Goal: Feedback & Contribution: Submit feedback/report problem

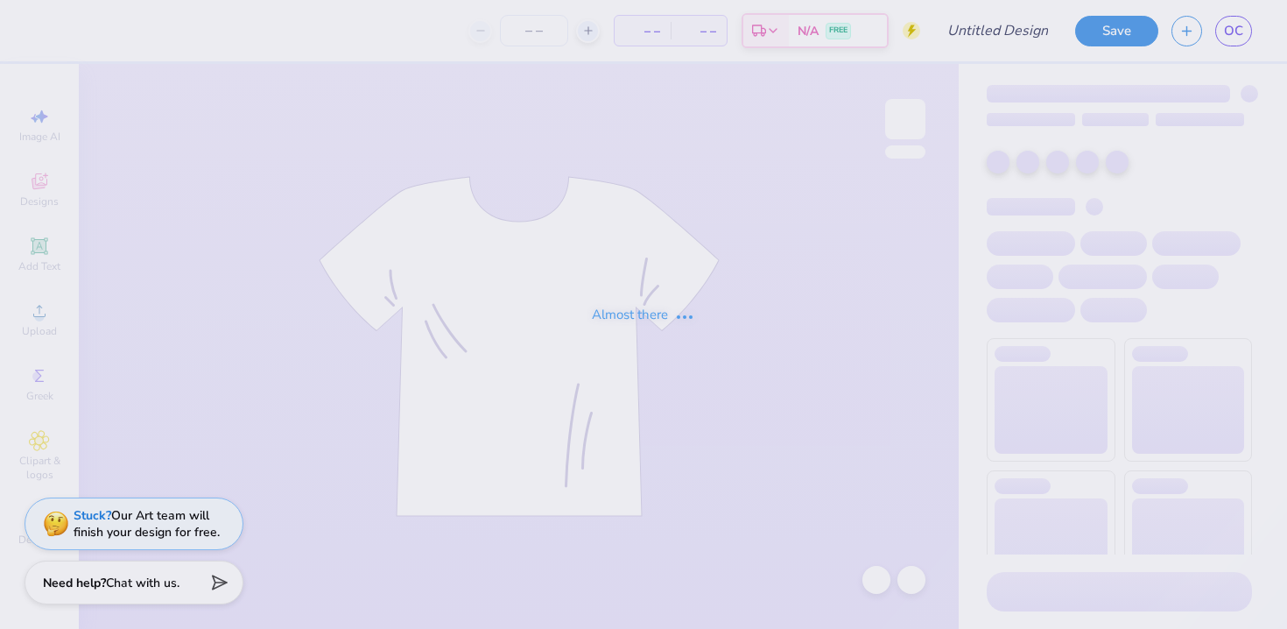
type input "[GEOGRAPHIC_DATA] : [PERSON_NAME]"
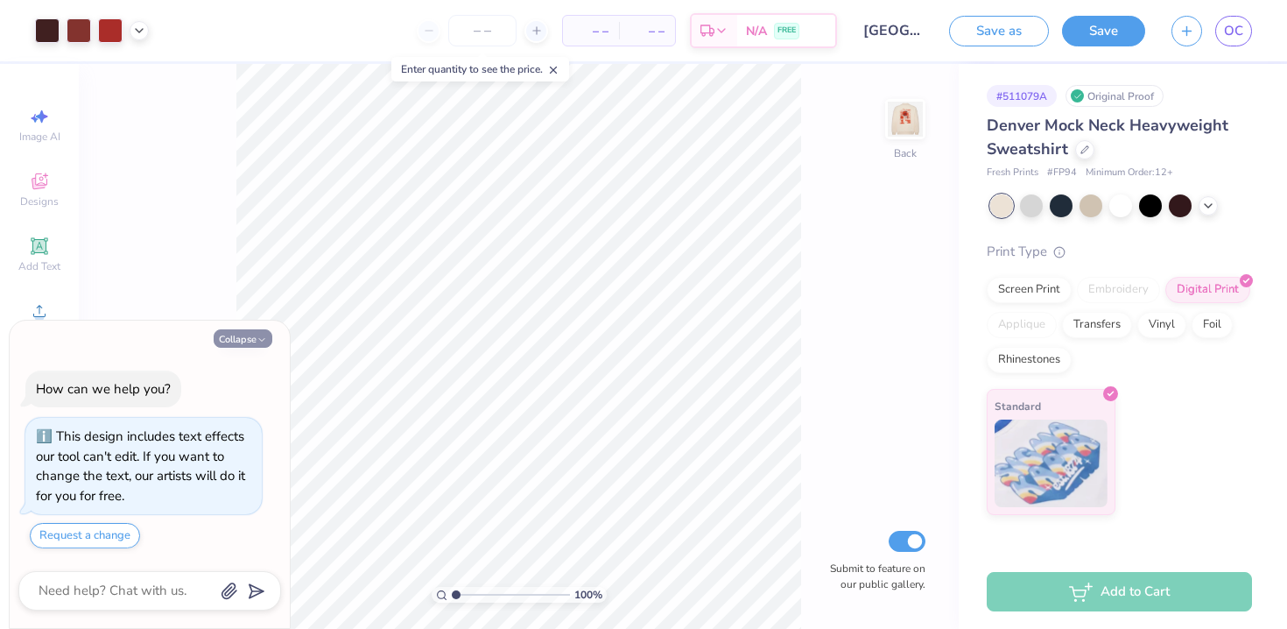
click at [253, 338] on button "Collapse" at bounding box center [243, 338] width 59 height 18
type textarea "x"
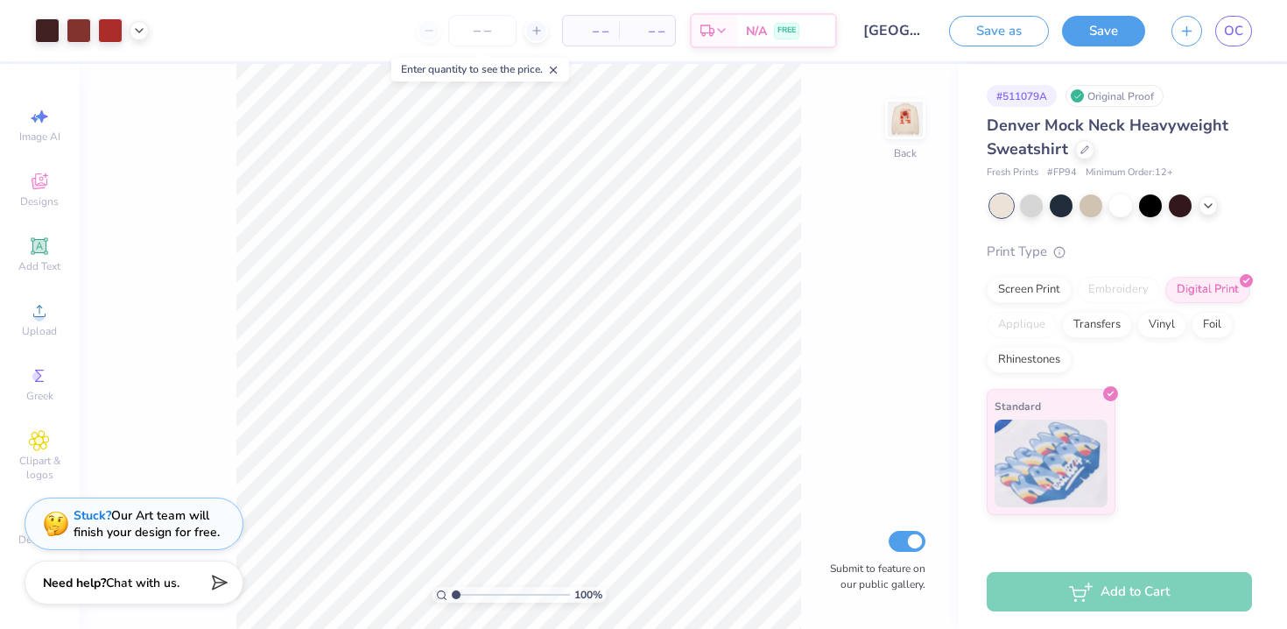
click at [903, 116] on img at bounding box center [905, 119] width 35 height 35
type input "10.87"
type input "15.38"
type input "7.67"
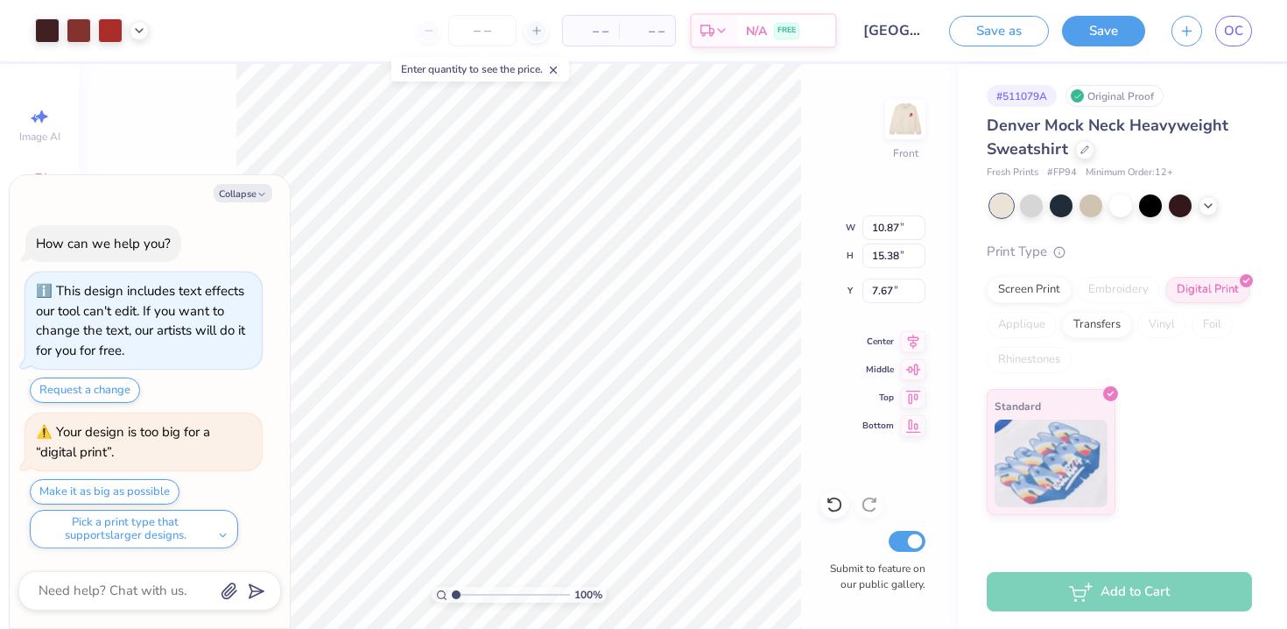
type textarea "x"
type input "11.28"
type input "15.95"
type input "7.09"
type textarea "x"
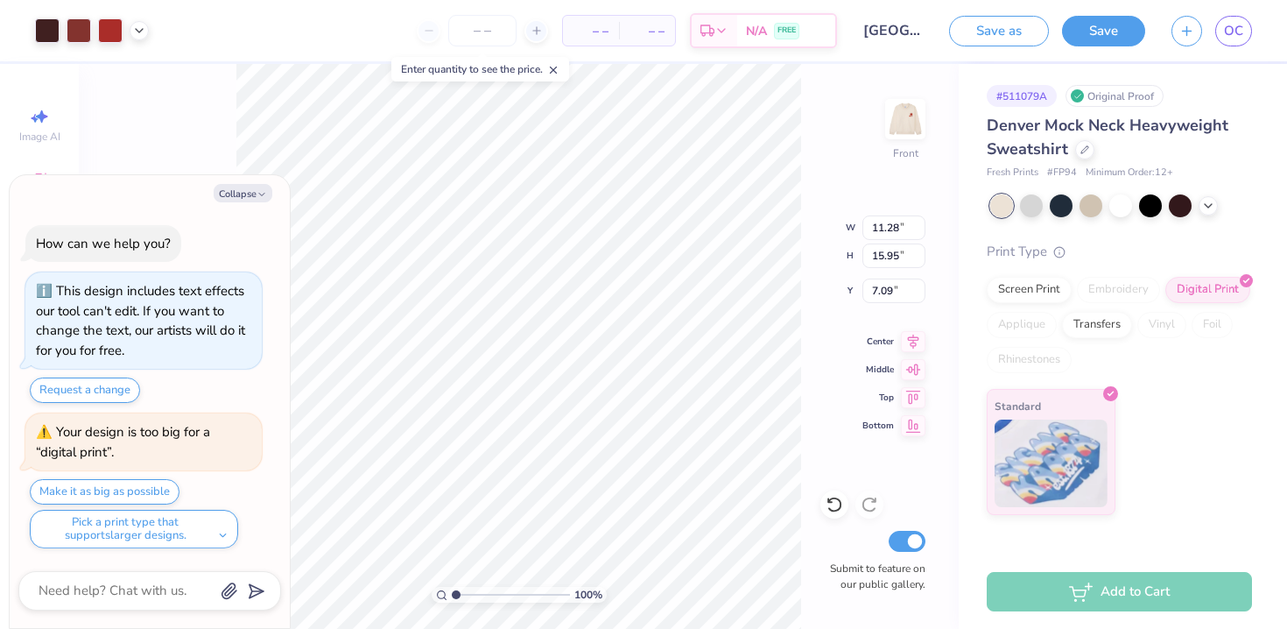
type input "11.77"
type input "16.64"
type input "6.41"
type textarea "x"
type input "12.13"
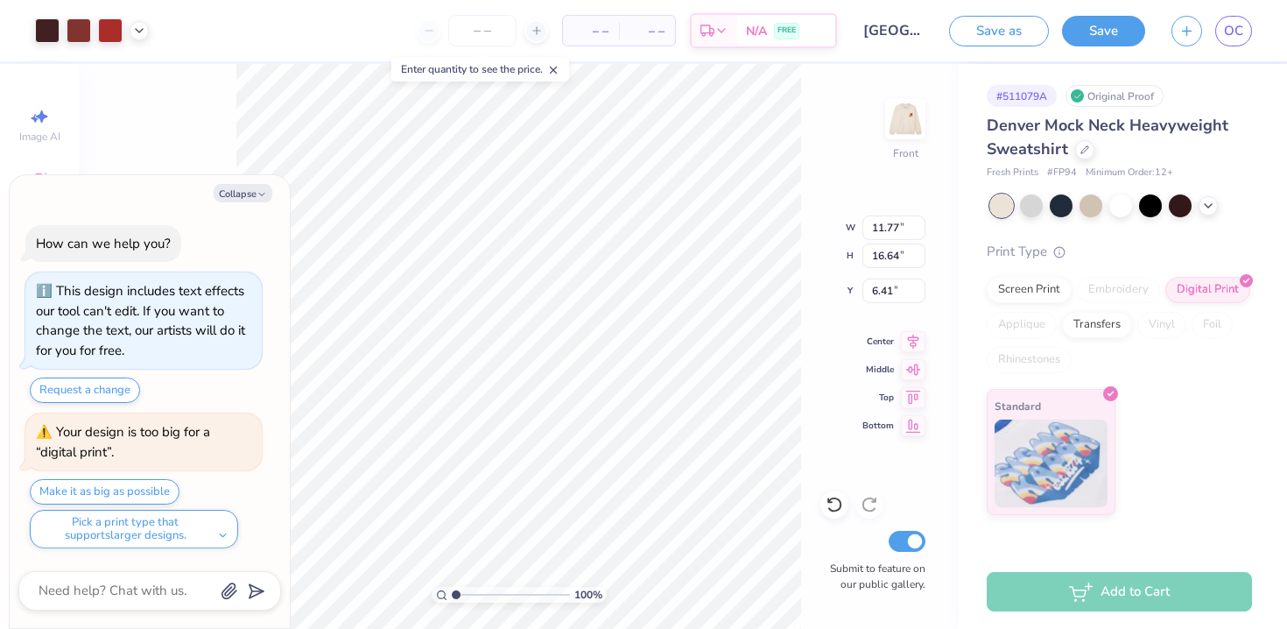
type input "17.16"
type input "5.89"
type textarea "x"
type input "12.36"
type input "17.49"
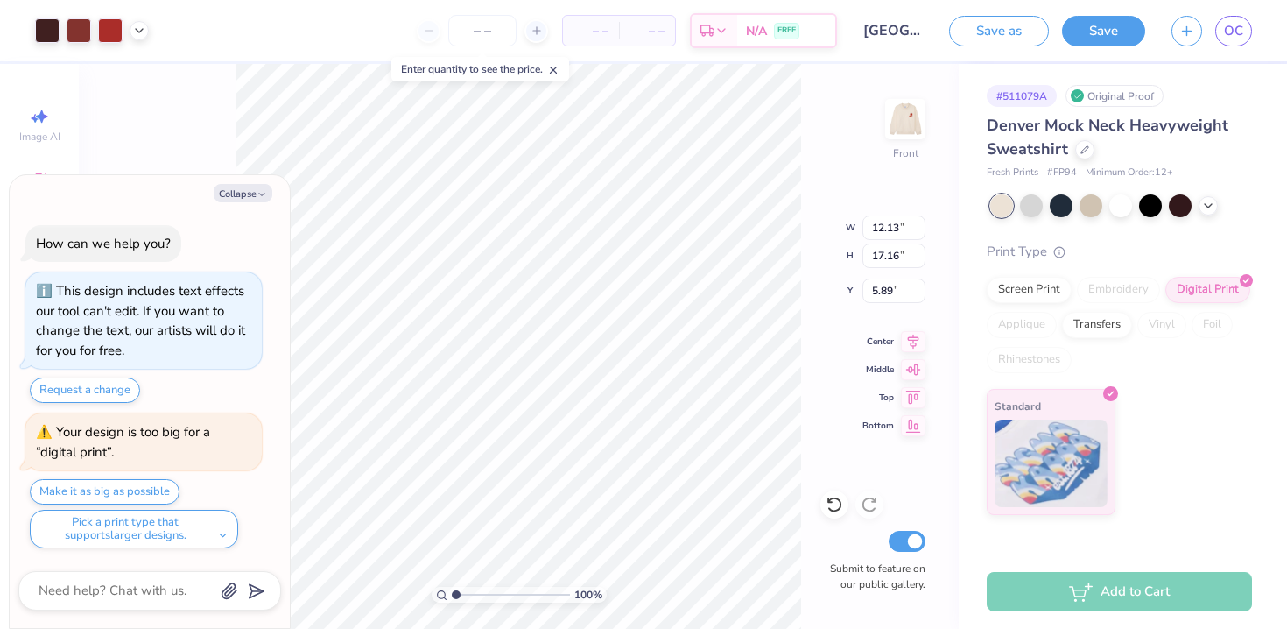
type input "5.56"
type textarea "x"
type input "12.71"
type input "17.98"
type input "5.07"
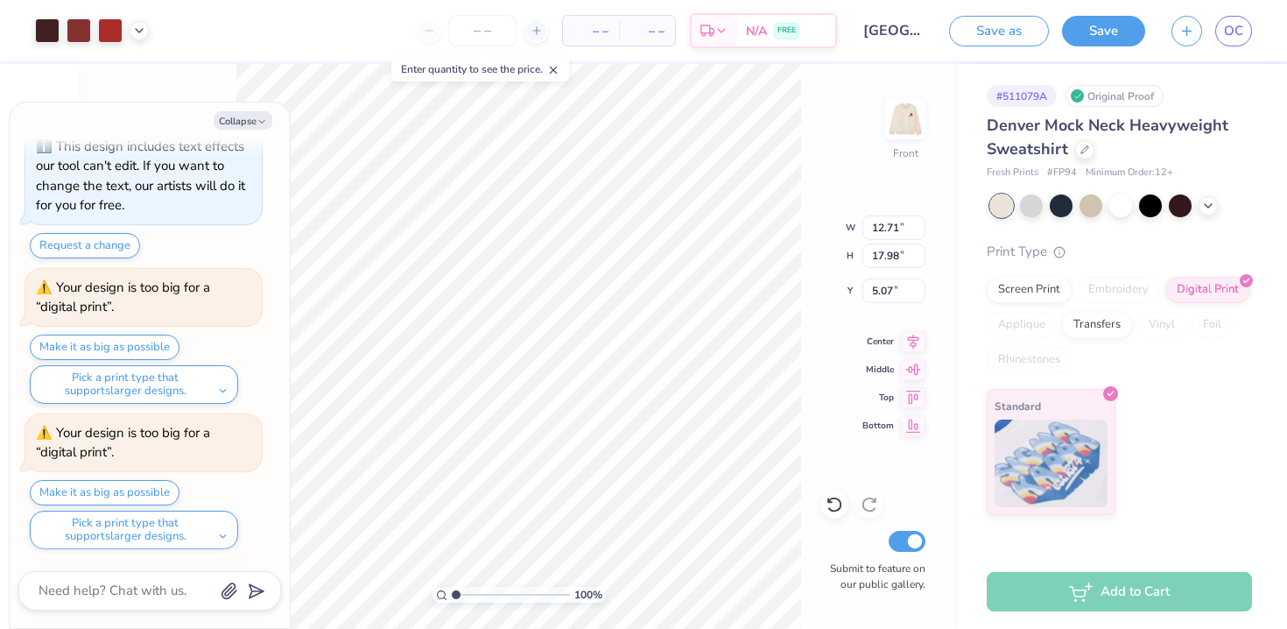
scroll to position [218, 0]
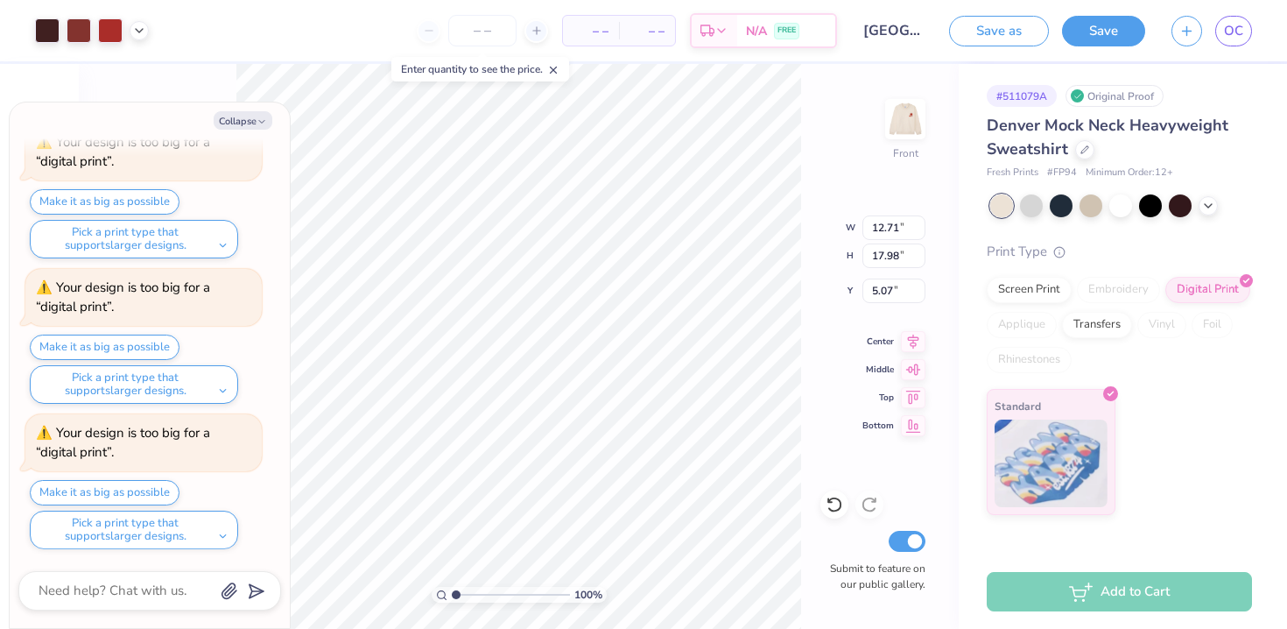
type textarea "x"
type input "8.60"
type input "12.16"
type input "10.88"
click at [151, 490] on button "Make it as big as possible" at bounding box center [105, 492] width 150 height 25
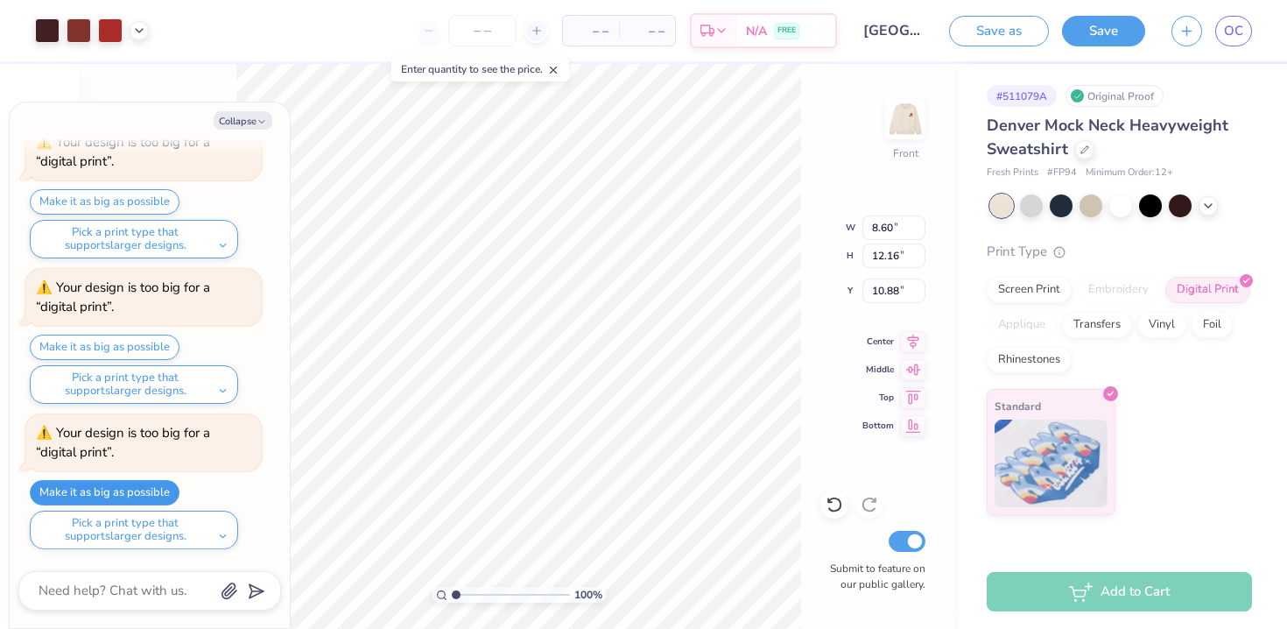
type textarea "x"
type input "12.73"
type input "18.00"
type input "5.05"
click at [913, 345] on icon at bounding box center [913, 339] width 11 height 15
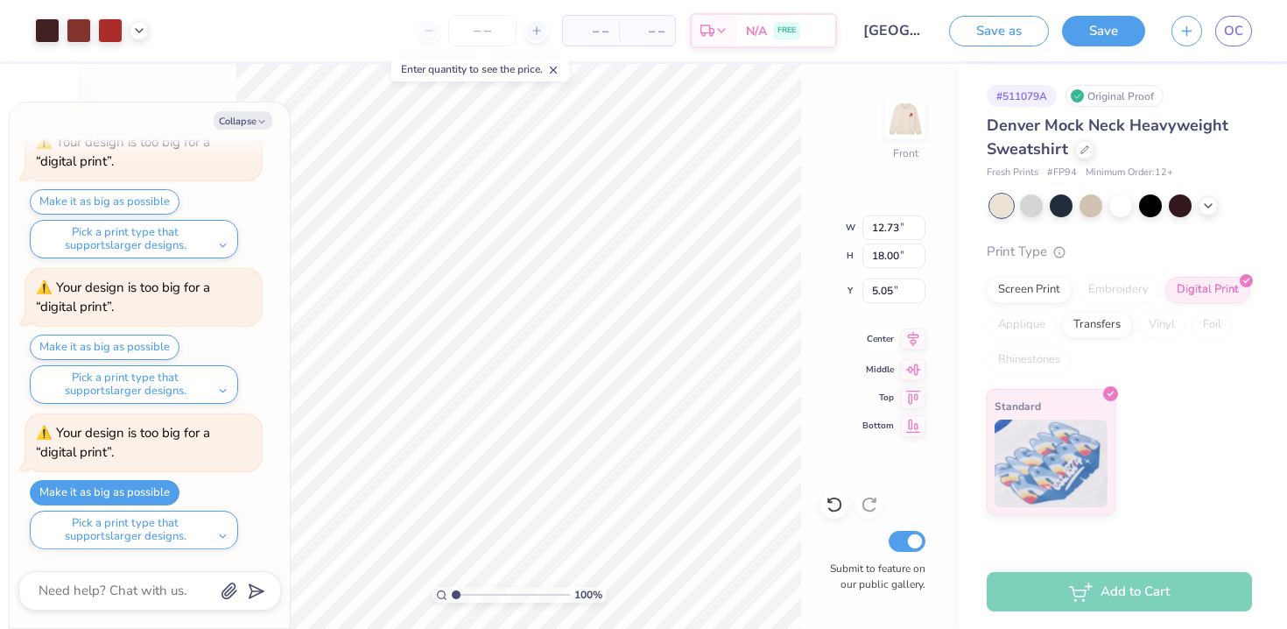
click at [914, 340] on icon at bounding box center [913, 338] width 25 height 21
click at [911, 424] on icon at bounding box center [913, 422] width 25 height 21
type textarea "x"
type input "6.00"
click at [914, 370] on icon at bounding box center [913, 367] width 15 height 11
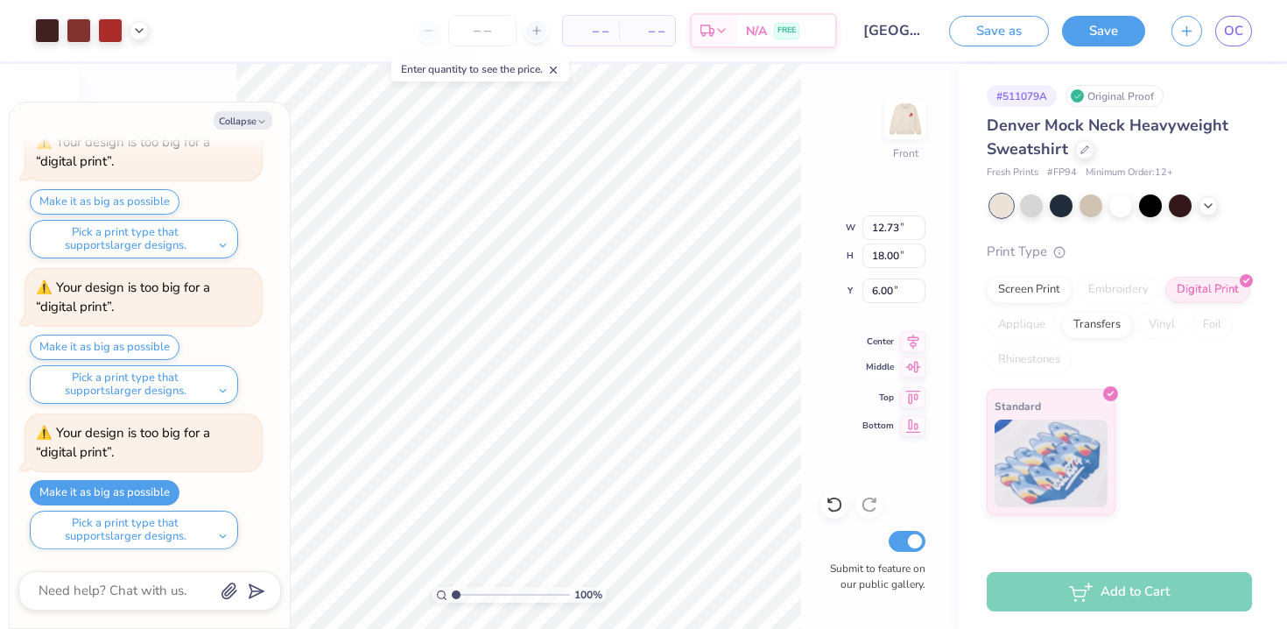
type textarea "x"
type input "3.25"
click at [238, 112] on button "Collapse" at bounding box center [243, 120] width 59 height 18
type textarea "x"
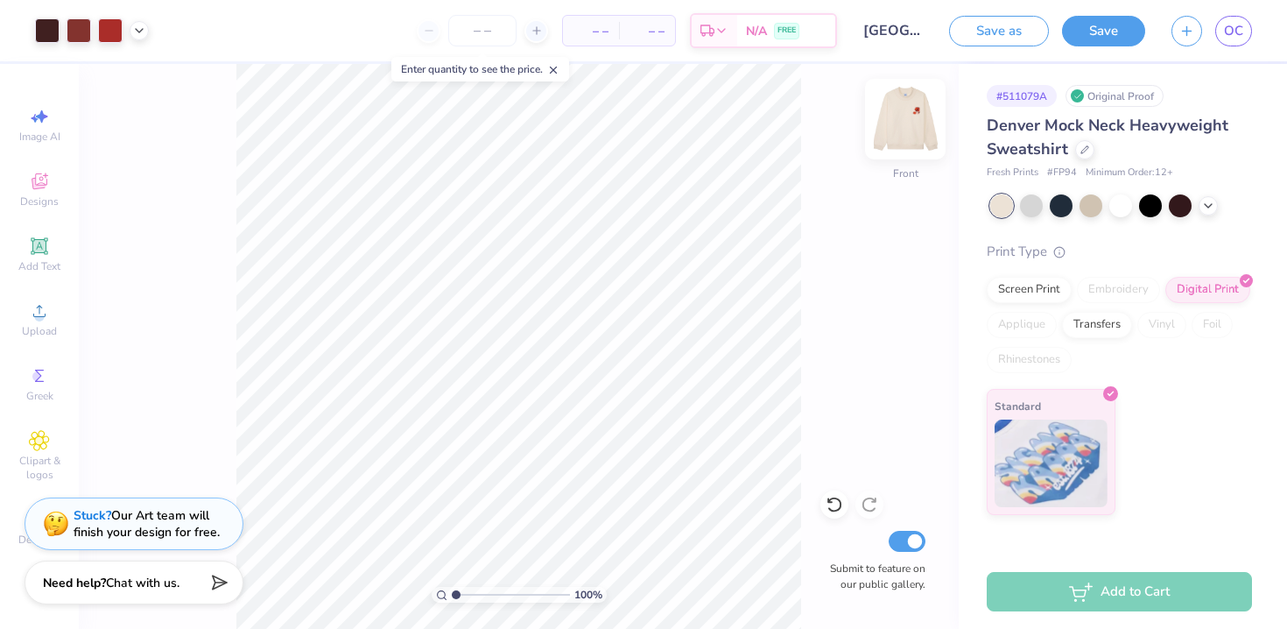
click at [909, 119] on img at bounding box center [905, 119] width 70 height 70
click at [1116, 36] on button "Save" at bounding box center [1103, 28] width 83 height 31
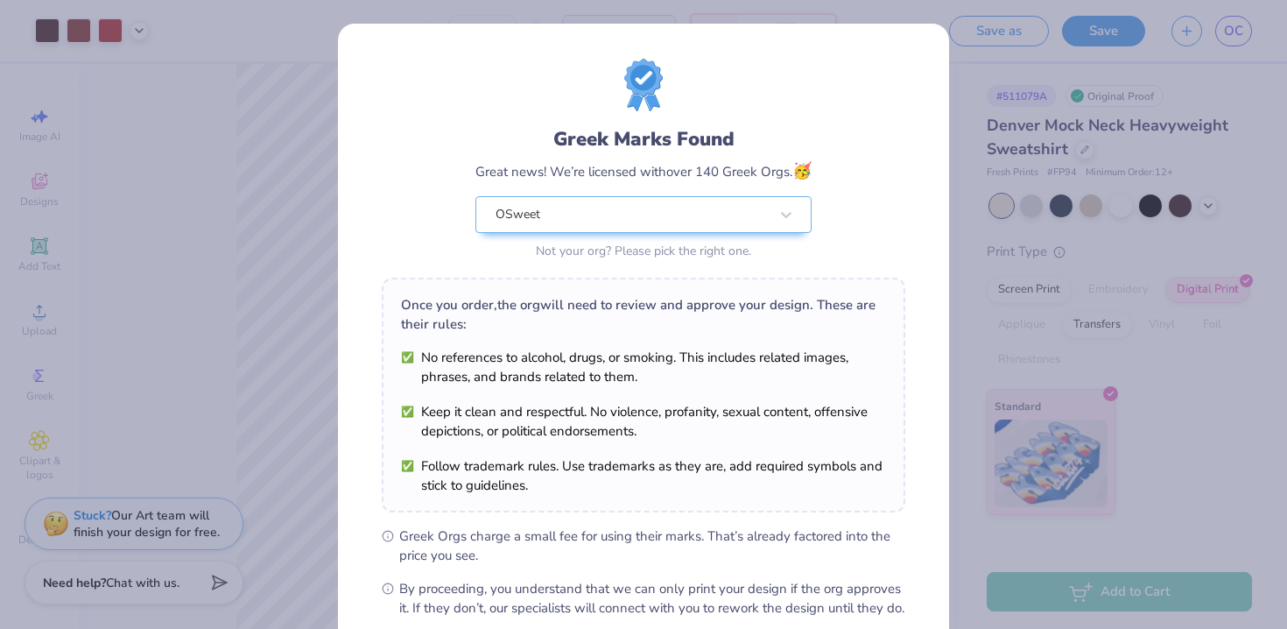
scroll to position [191, 0]
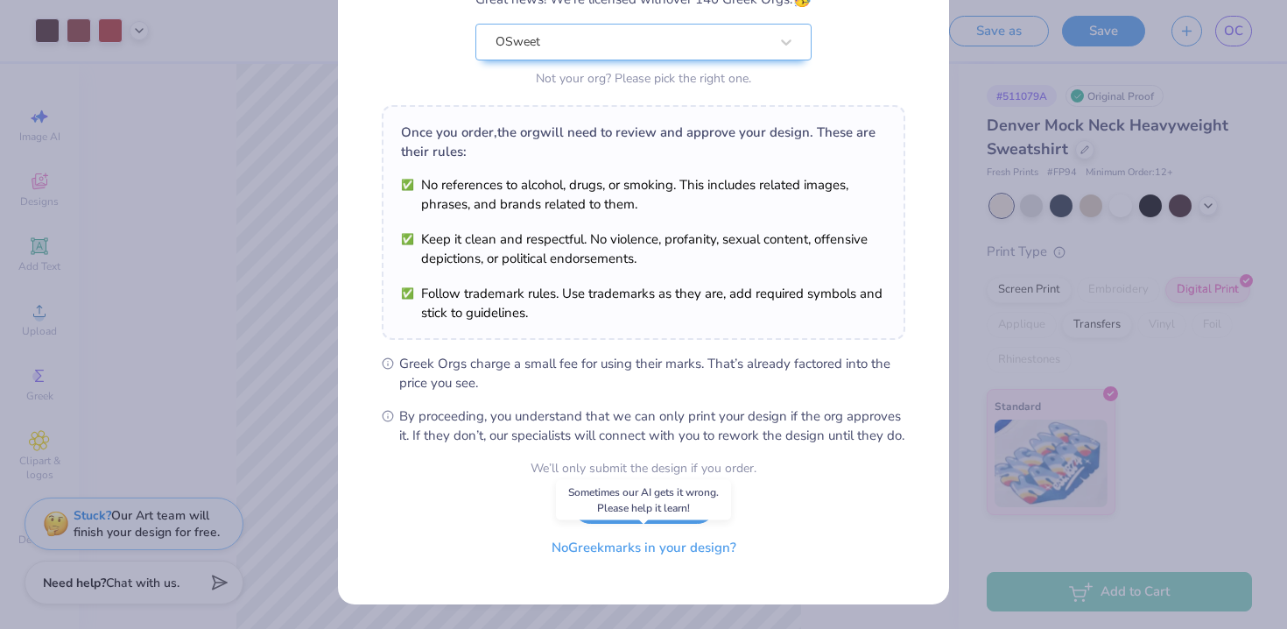
click at [638, 547] on button "No Greek marks in your design?" at bounding box center [644, 548] width 215 height 36
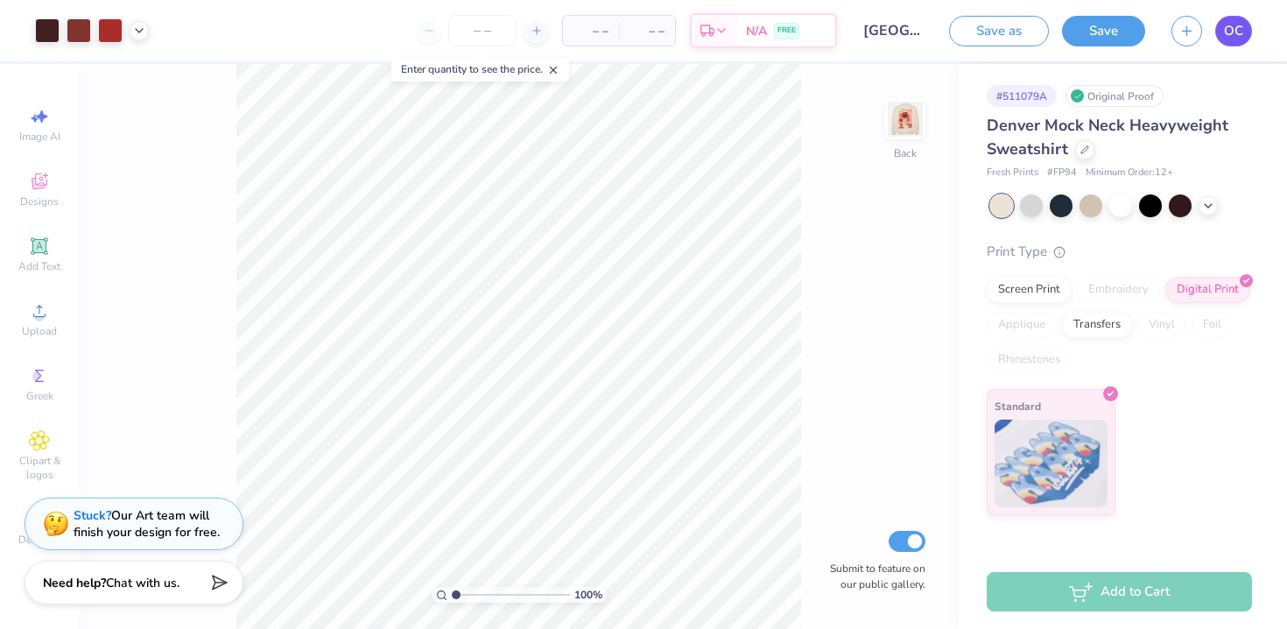
click at [1231, 29] on span "OC" at bounding box center [1233, 31] width 19 height 20
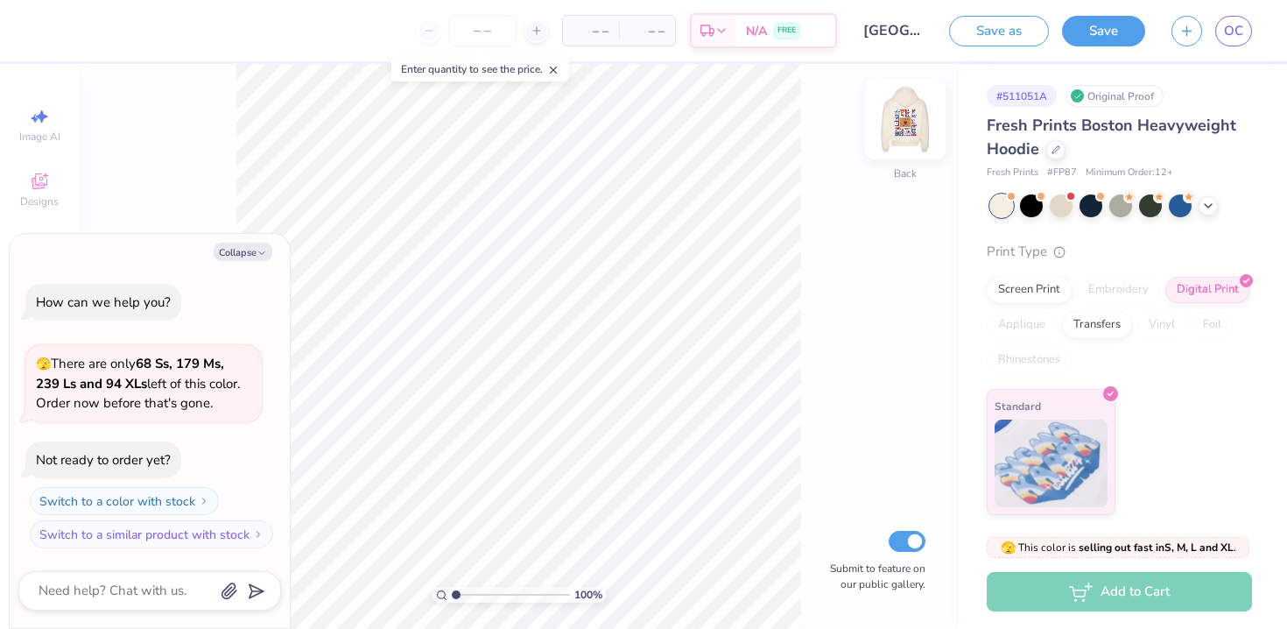
click at [905, 130] on img at bounding box center [905, 119] width 70 height 70
type textarea "x"
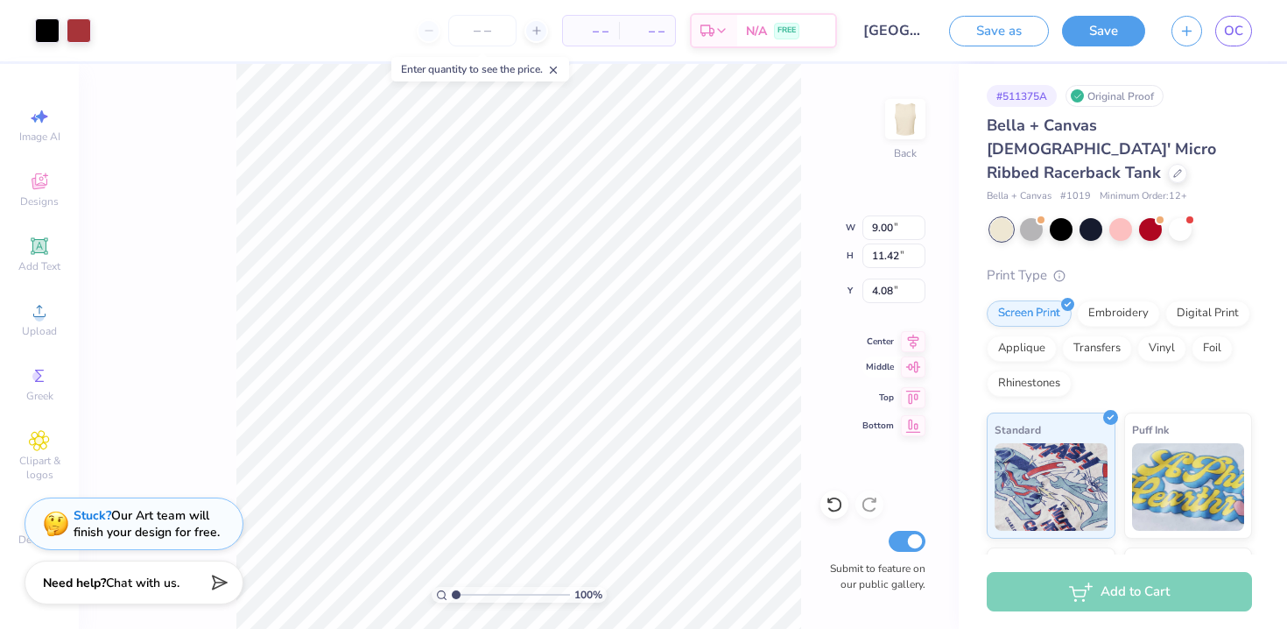
click at [907, 375] on icon at bounding box center [913, 366] width 25 height 21
click at [910, 391] on icon at bounding box center [913, 394] width 25 height 21
type input "0.50"
click at [161, 512] on div "Stuck? Our Art team will finish your design for free." at bounding box center [147, 520] width 146 height 33
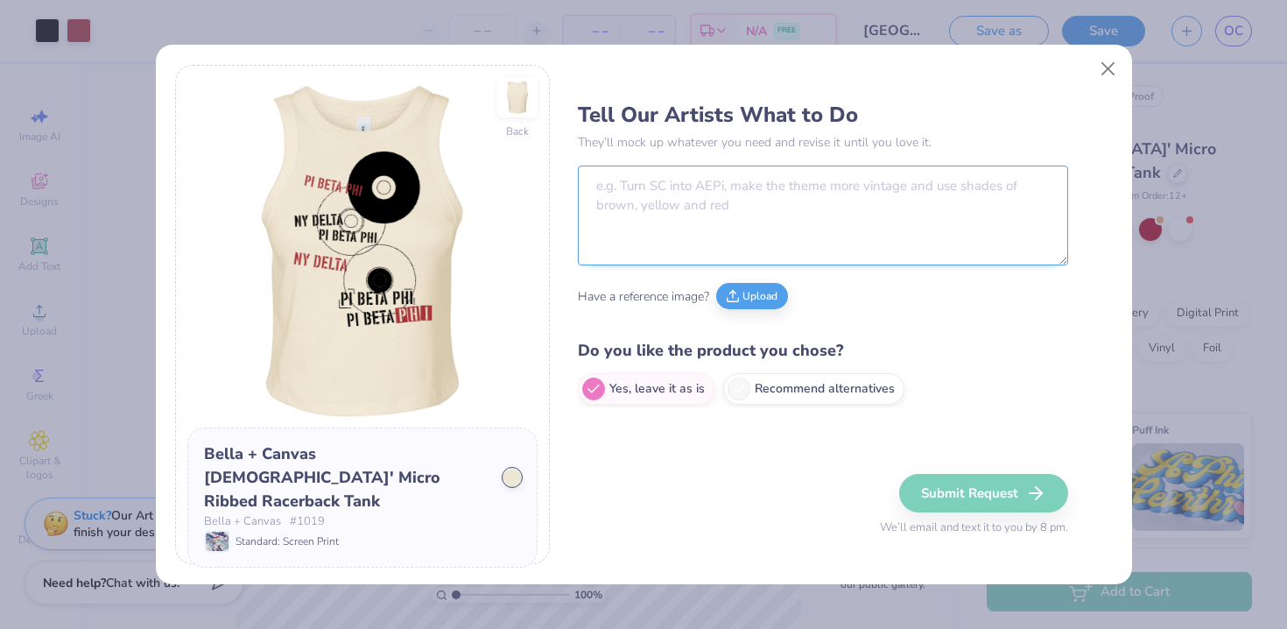
click at [719, 219] on textarea at bounding box center [823, 216] width 490 height 100
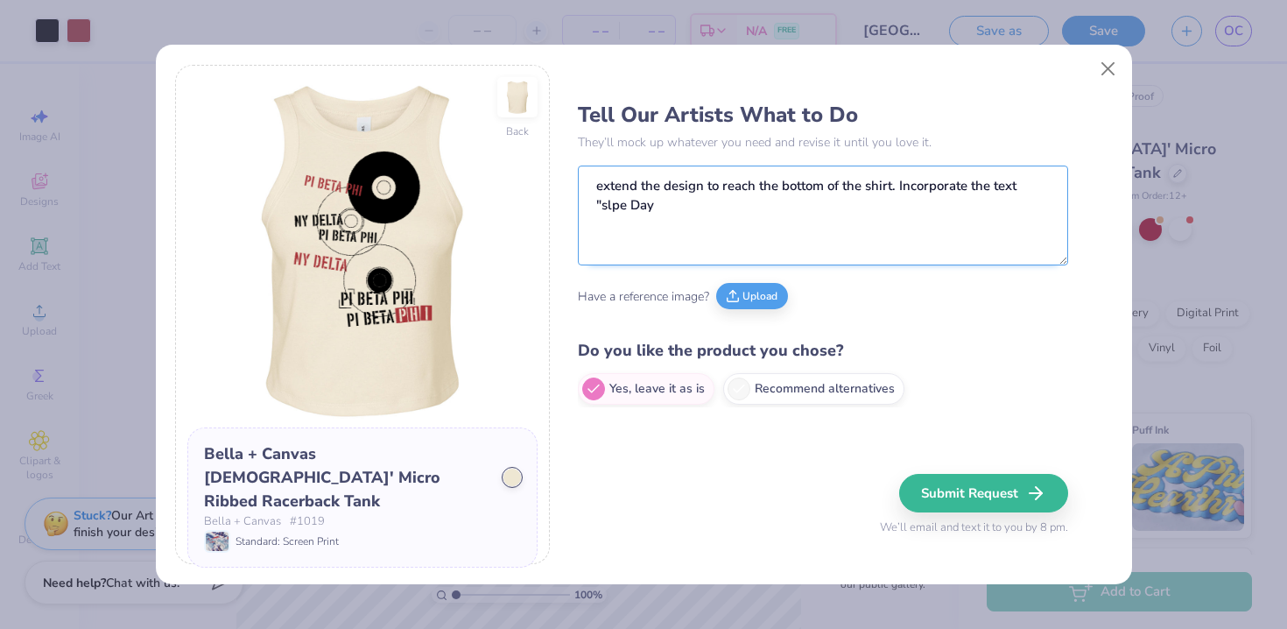
click at [610, 209] on textarea "extend the design to reach the bottom of the shirt. Incorporate the text "slpe …" at bounding box center [823, 216] width 490 height 100
click at [687, 206] on textarea "extend the design to reach the bottom of the shirt. Incorporate the text "Slope…" at bounding box center [823, 216] width 490 height 100
click at [707, 209] on textarea "extend the design to reach the bottom of the shirt. Incorporate the text "Slope…" at bounding box center [823, 216] width 490 height 100
click at [946, 184] on textarea "extend the design to reach the bottom of the shirt. Incorporate the text "Slope…" at bounding box center [823, 216] width 490 height 100
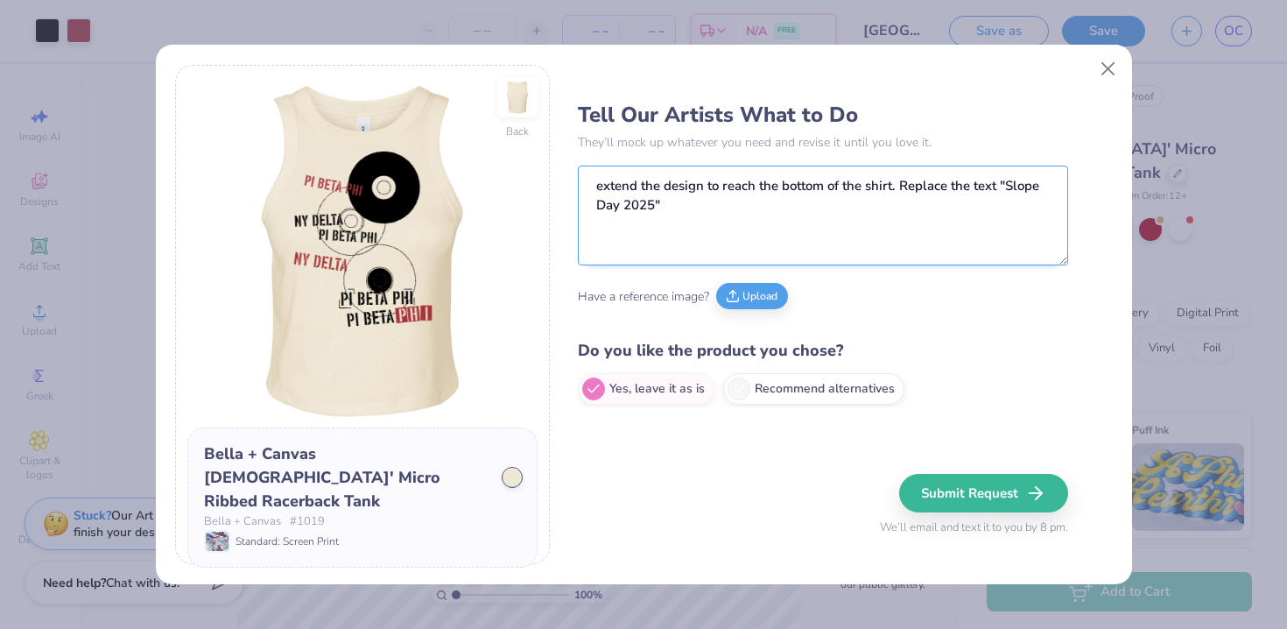
click at [1004, 187] on textarea "extend the design to reach the bottom of the shirt. Replace the text "Slope Day…" at bounding box center [823, 216] width 490 height 100
type textarea "extend the design to reach the bottom of the shirt. Replace the text "NY Delta"…"
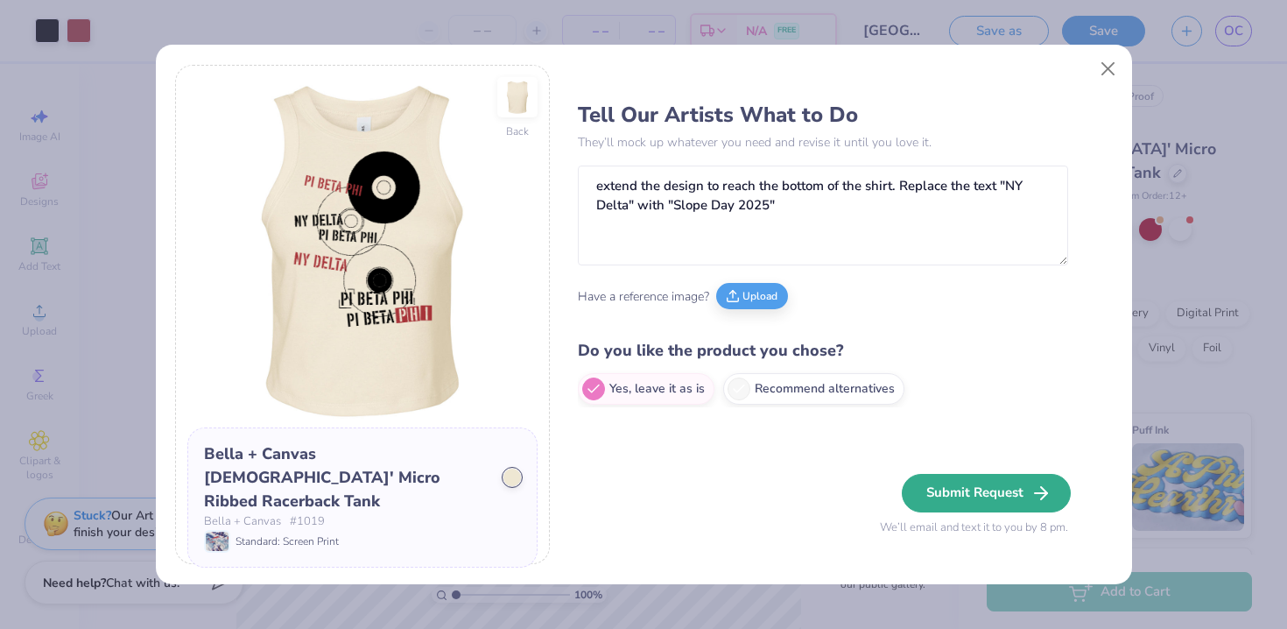
click at [1041, 493] on line "button" at bounding box center [1041, 493] width 12 height 0
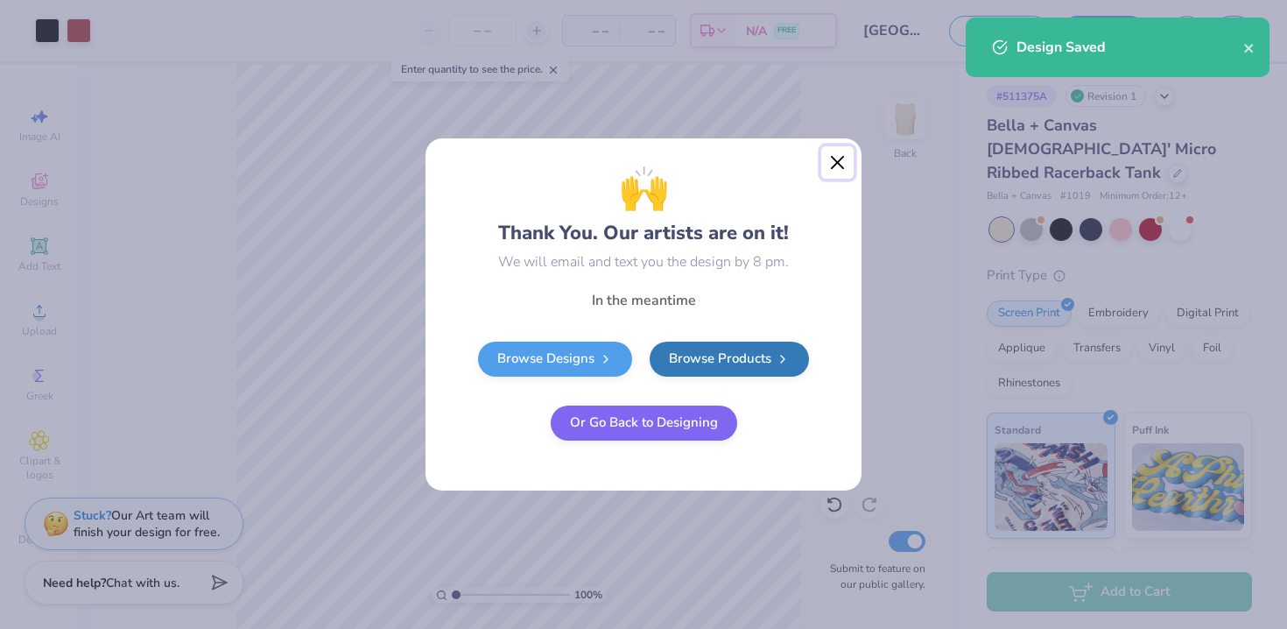
click at [840, 159] on button "Close" at bounding box center [837, 162] width 33 height 33
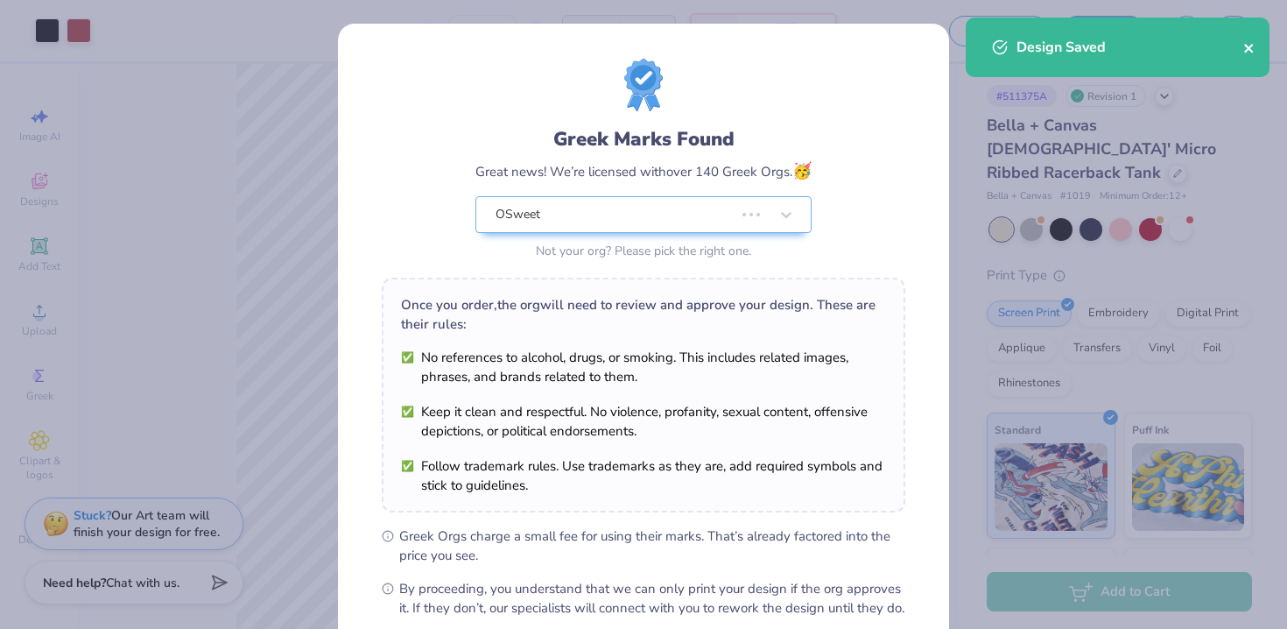
click at [1252, 52] on icon "close" at bounding box center [1248, 48] width 9 height 9
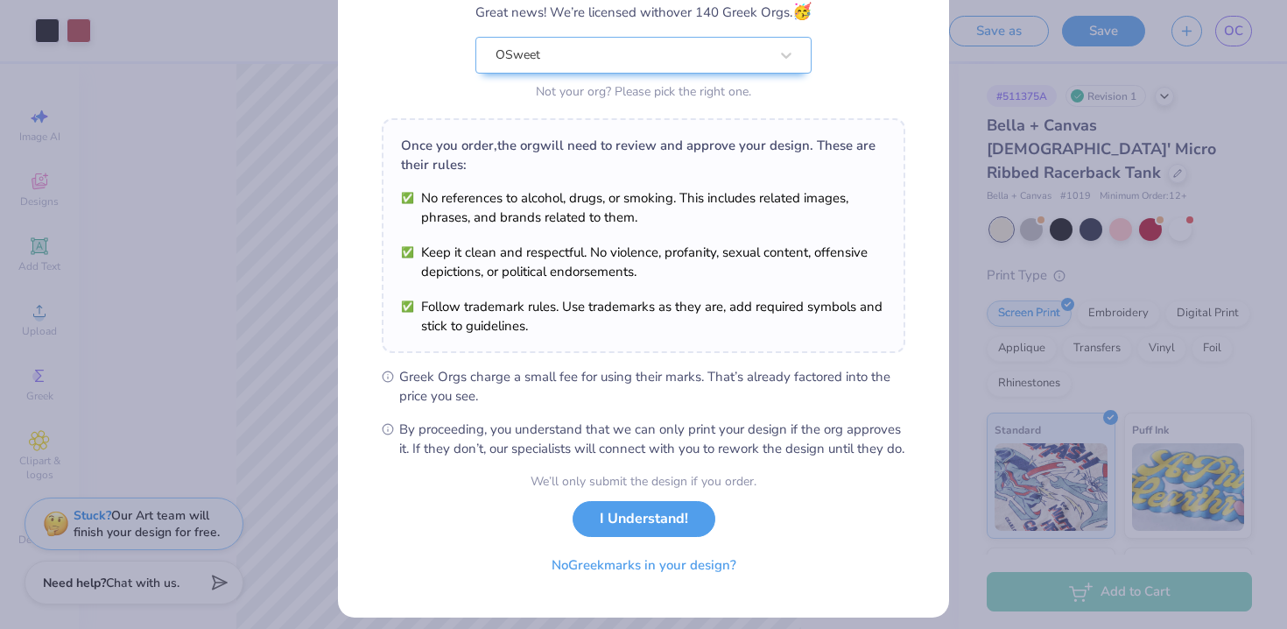
scroll to position [191, 0]
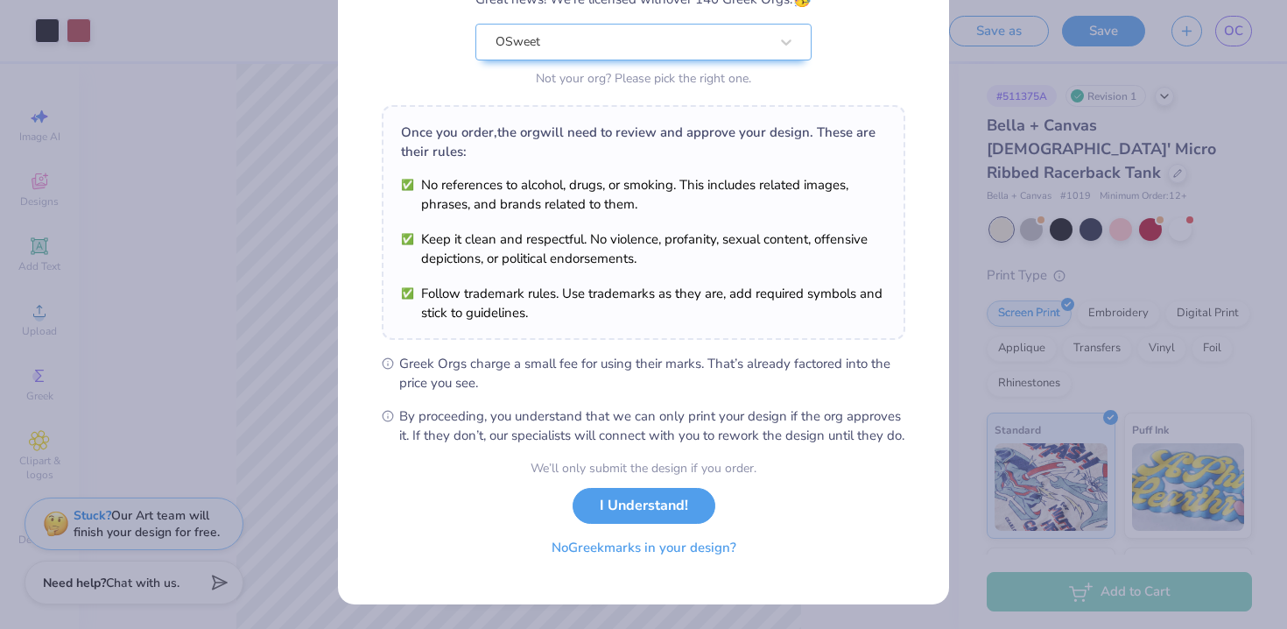
click at [640, 555] on button "No Greek marks in your design?" at bounding box center [644, 548] width 215 height 36
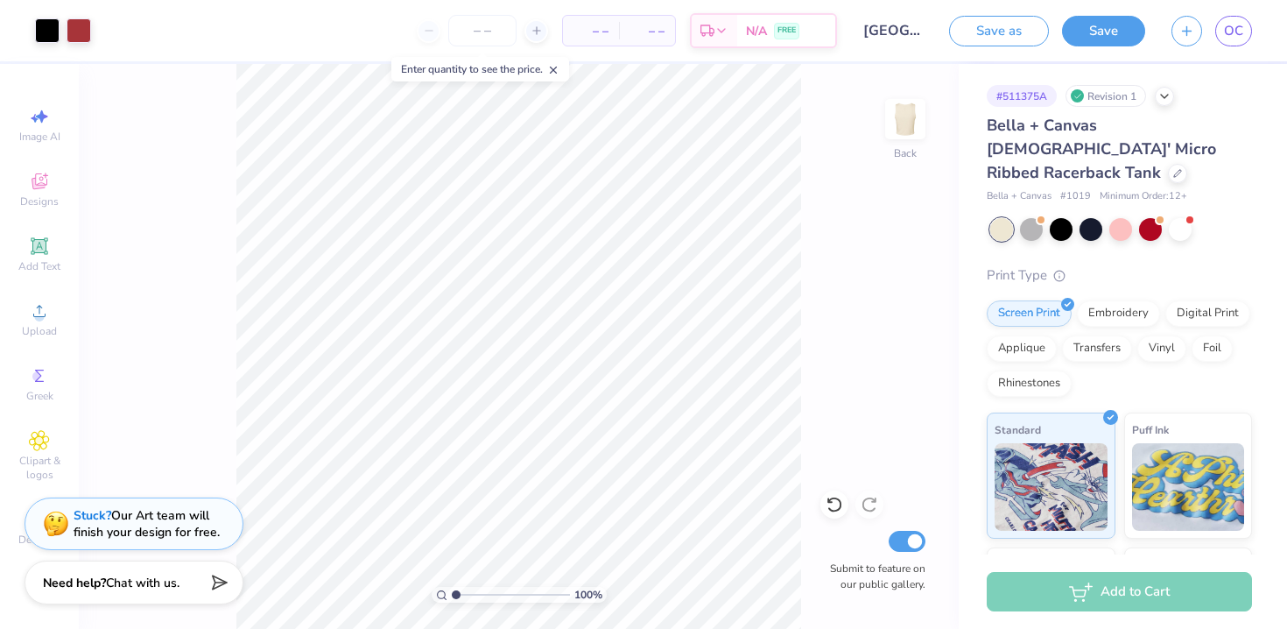
click at [1234, 14] on div "Save as Save OC" at bounding box center [1118, 30] width 338 height 61
click at [1234, 26] on span "OC" at bounding box center [1233, 31] width 19 height 20
